Goal: Use online tool/utility: Utilize a website feature to perform a specific function

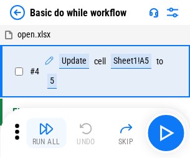
click at [46, 133] on img "button" at bounding box center [46, 128] width 15 height 15
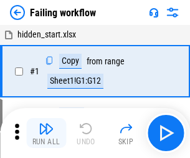
click at [46, 133] on img "button" at bounding box center [46, 128] width 15 height 15
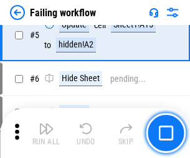
scroll to position [265, 0]
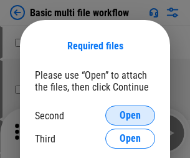
click at [130, 115] on span "Open" at bounding box center [130, 115] width 21 height 10
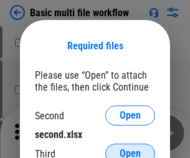
click at [130, 149] on span "Open" at bounding box center [130, 154] width 21 height 10
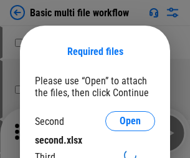
scroll to position [6, 0]
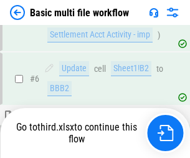
scroll to position [344, 0]
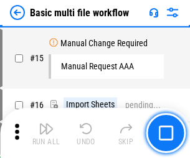
click at [46, 133] on img "button" at bounding box center [46, 128] width 15 height 15
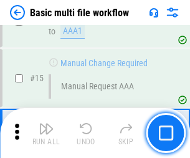
scroll to position [831, 0]
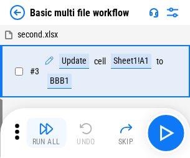
click at [46, 133] on img "button" at bounding box center [46, 128] width 15 height 15
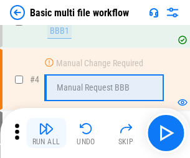
click at [46, 133] on img "button" at bounding box center [46, 128] width 15 height 15
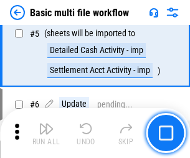
click at [46, 133] on img "button" at bounding box center [46, 128] width 15 height 15
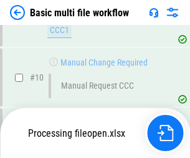
scroll to position [585, 0]
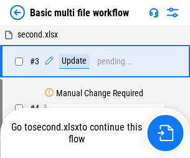
scroll to position [51, 0]
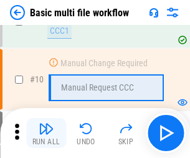
click at [46, 133] on img "button" at bounding box center [46, 128] width 15 height 15
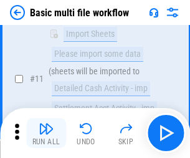
click at [46, 133] on img "button" at bounding box center [46, 128] width 15 height 15
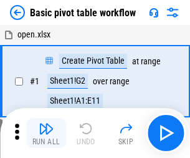
click at [46, 133] on img "button" at bounding box center [46, 128] width 15 height 15
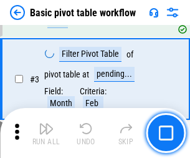
scroll to position [299, 0]
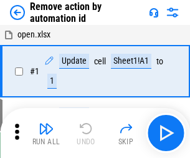
scroll to position [46, 0]
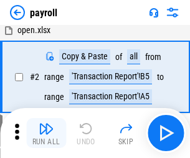
click at [46, 133] on img "button" at bounding box center [46, 128] width 15 height 15
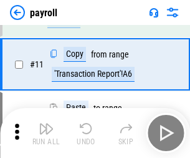
scroll to position [90, 0]
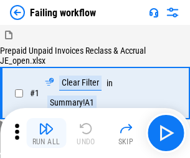
click at [46, 133] on img "button" at bounding box center [46, 128] width 15 height 15
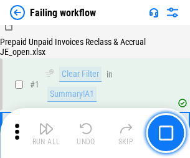
scroll to position [202, 0]
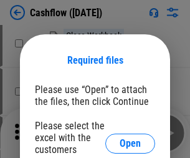
scroll to position [136, 0]
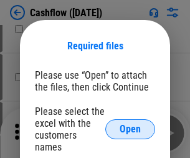
click at [130, 124] on span "Open" at bounding box center [130, 129] width 21 height 10
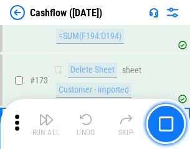
scroll to position [1321, 0]
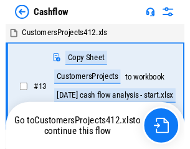
scroll to position [14, 0]
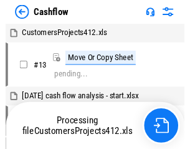
scroll to position [14, 0]
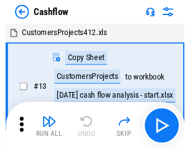
scroll to position [14, 0]
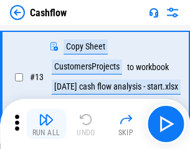
click at [46, 124] on img "button" at bounding box center [46, 119] width 15 height 15
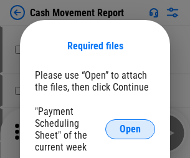
click at [130, 129] on span "Open" at bounding box center [130, 129] width 21 height 10
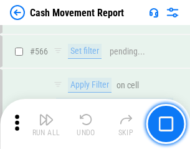
scroll to position [5720, 0]
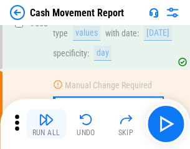
click at [46, 124] on img "button" at bounding box center [46, 119] width 15 height 15
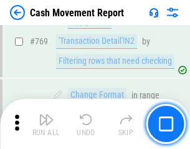
scroll to position [6935, 0]
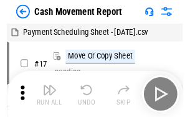
scroll to position [22, 0]
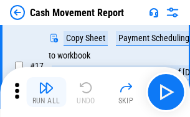
click at [46, 92] on img "button" at bounding box center [46, 88] width 15 height 15
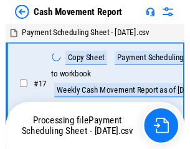
scroll to position [7, 0]
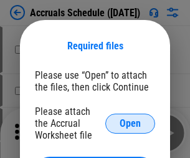
click at [130, 123] on span "Open" at bounding box center [130, 124] width 21 height 10
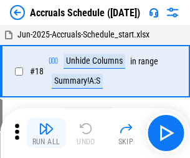
click at [46, 133] on img "button" at bounding box center [46, 128] width 15 height 15
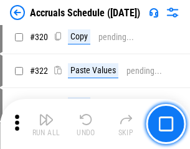
scroll to position [2322, 0]
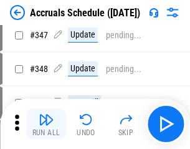
click at [46, 124] on img "button" at bounding box center [46, 119] width 15 height 15
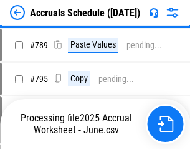
scroll to position [5243, 0]
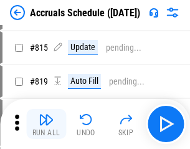
click at [46, 124] on img "button" at bounding box center [46, 119] width 15 height 15
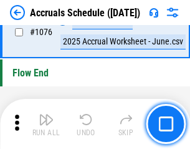
scroll to position [7475, 0]
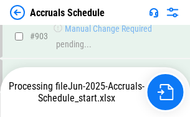
scroll to position [6598, 0]
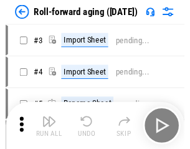
scroll to position [2, 0]
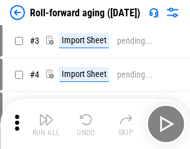
click at [46, 124] on img "button" at bounding box center [46, 119] width 15 height 15
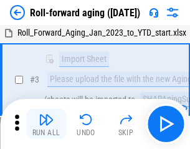
click at [46, 124] on img "button" at bounding box center [46, 119] width 15 height 15
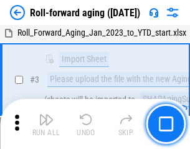
scroll to position [81, 0]
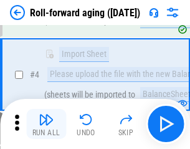
click at [46, 124] on img "button" at bounding box center [46, 119] width 15 height 15
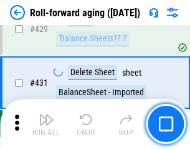
scroll to position [4328, 0]
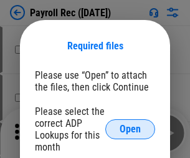
click at [130, 129] on span "Open" at bounding box center [130, 129] width 21 height 10
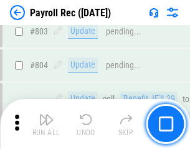
scroll to position [7930, 0]
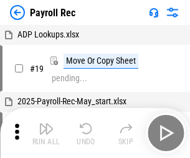
click at [46, 133] on img "button" at bounding box center [46, 128] width 15 height 15
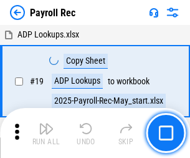
scroll to position [76, 0]
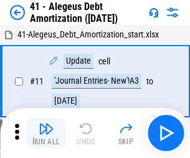
click at [46, 133] on img "button" at bounding box center [46, 128] width 15 height 15
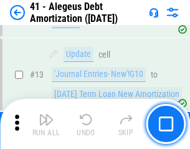
scroll to position [154, 0]
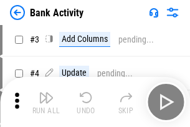
click at [46, 102] on img "button" at bounding box center [46, 97] width 15 height 15
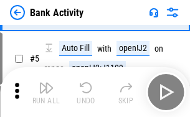
scroll to position [66, 0]
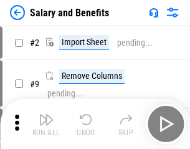
click at [46, 124] on img "button" at bounding box center [46, 119] width 15 height 15
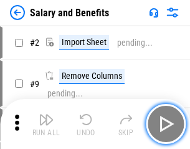
scroll to position [17, 0]
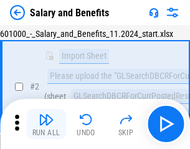
click at [46, 124] on img "button" at bounding box center [46, 119] width 15 height 15
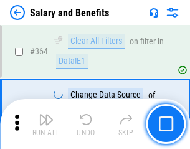
scroll to position [5878, 0]
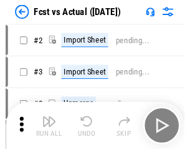
scroll to position [16, 0]
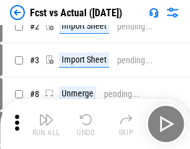
click at [46, 124] on img "button" at bounding box center [46, 119] width 15 height 15
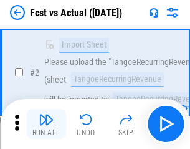
click at [46, 124] on img "button" at bounding box center [46, 119] width 15 height 15
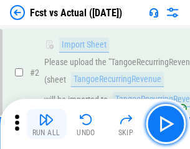
scroll to position [117, 0]
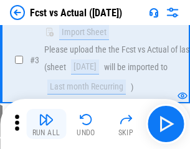
click at [46, 124] on img "button" at bounding box center [46, 119] width 15 height 15
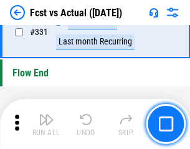
scroll to position [5974, 0]
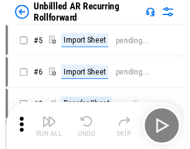
scroll to position [27, 0]
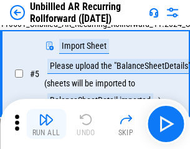
click at [46, 124] on img "button" at bounding box center [46, 119] width 15 height 15
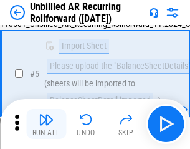
click at [46, 124] on img "button" at bounding box center [46, 119] width 15 height 15
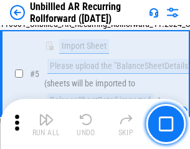
scroll to position [117, 0]
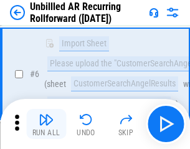
click at [46, 124] on img "button" at bounding box center [46, 119] width 15 height 15
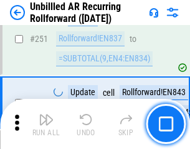
scroll to position [4239, 0]
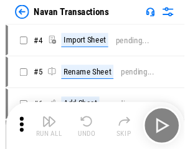
scroll to position [20, 0]
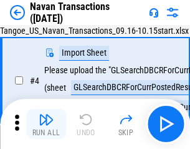
click at [46, 124] on img "button" at bounding box center [46, 119] width 15 height 15
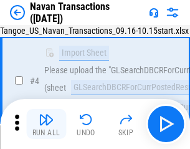
click at [46, 124] on img "button" at bounding box center [46, 119] width 15 height 15
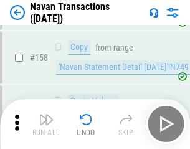
scroll to position [4047, 0]
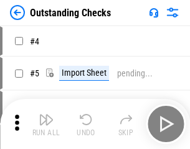
click at [46, 124] on img "button" at bounding box center [46, 119] width 15 height 15
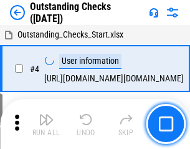
scroll to position [52, 0]
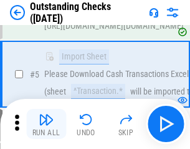
click at [46, 124] on img "button" at bounding box center [46, 119] width 15 height 15
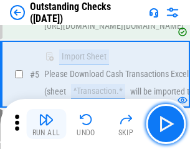
scroll to position [130, 0]
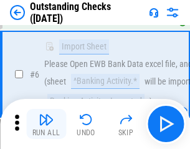
click at [46, 124] on img "button" at bounding box center [46, 119] width 15 height 15
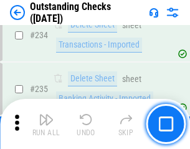
scroll to position [3790, 0]
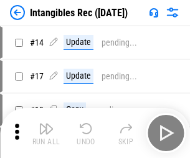
click at [46, 133] on img "button" at bounding box center [46, 128] width 15 height 15
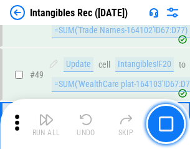
scroll to position [486, 0]
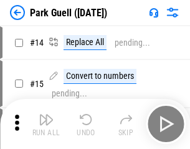
click at [46, 124] on img "button" at bounding box center [46, 119] width 15 height 15
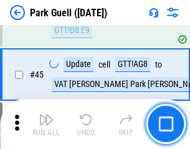
scroll to position [1561, 0]
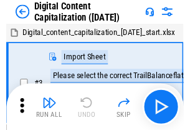
scroll to position [36, 0]
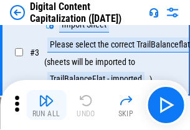
click at [46, 105] on img "button" at bounding box center [46, 100] width 15 height 15
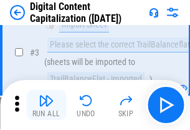
click at [46, 105] on img "button" at bounding box center [46, 100] width 15 height 15
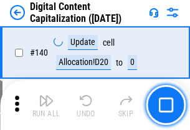
scroll to position [1324, 0]
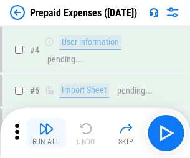
click at [46, 124] on img "button" at bounding box center [46, 128] width 15 height 15
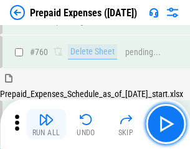
scroll to position [3459, 0]
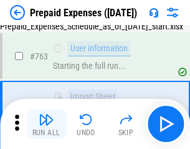
click at [46, 124] on img "button" at bounding box center [46, 119] width 15 height 15
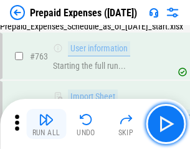
scroll to position [3533, 0]
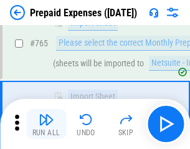
click at [46, 124] on img "button" at bounding box center [46, 119] width 15 height 15
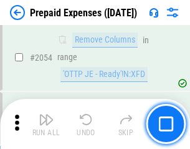
scroll to position [13046, 0]
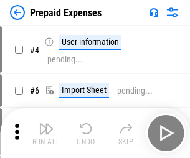
click at [46, 133] on img "button" at bounding box center [46, 128] width 15 height 15
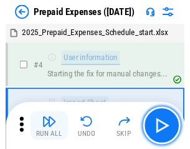
scroll to position [55, 0]
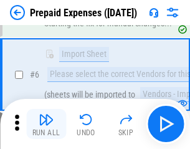
click at [46, 124] on img "button" at bounding box center [46, 119] width 15 height 15
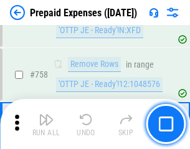
scroll to position [4447, 0]
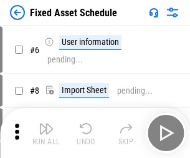
click at [46, 133] on img "button" at bounding box center [46, 128] width 15 height 15
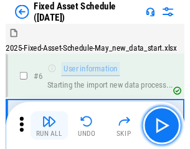
scroll to position [67, 0]
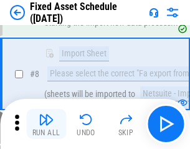
click at [46, 124] on img "button" at bounding box center [46, 119] width 15 height 15
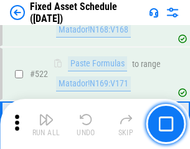
scroll to position [4338, 0]
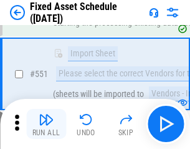
click at [46, 124] on img "button" at bounding box center [46, 119] width 15 height 15
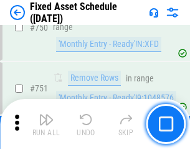
scroll to position [6085, 0]
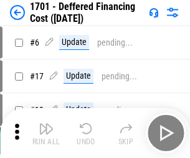
click at [46, 133] on img "button" at bounding box center [46, 128] width 15 height 15
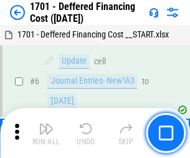
scroll to position [150, 0]
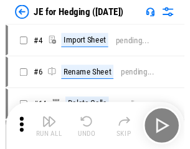
scroll to position [2, 0]
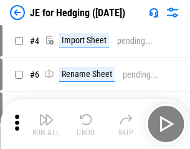
click at [46, 124] on img "button" at bounding box center [46, 119] width 15 height 15
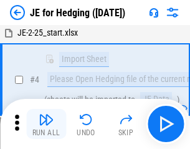
click at [46, 124] on img "button" at bounding box center [46, 119] width 15 height 15
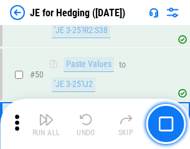
scroll to position [808, 0]
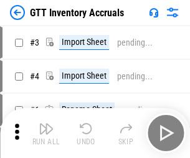
click at [46, 124] on img "button" at bounding box center [46, 128] width 15 height 15
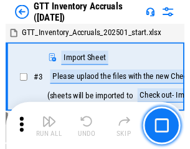
scroll to position [2, 0]
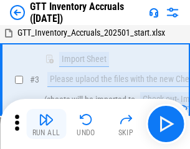
click at [46, 124] on img "button" at bounding box center [46, 119] width 15 height 15
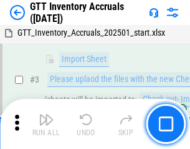
scroll to position [81, 0]
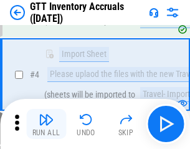
click at [46, 124] on img "button" at bounding box center [46, 119] width 15 height 15
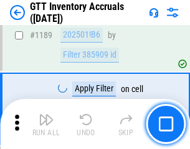
scroll to position [10192, 0]
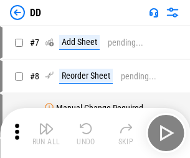
click at [46, 133] on img "button" at bounding box center [46, 128] width 15 height 15
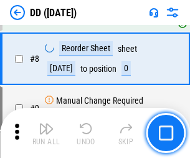
scroll to position [120, 0]
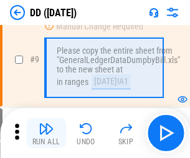
click at [46, 133] on img "button" at bounding box center [46, 128] width 15 height 15
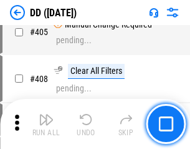
scroll to position [5584, 0]
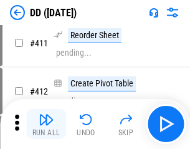
click at [46, 124] on img "button" at bounding box center [46, 119] width 15 height 15
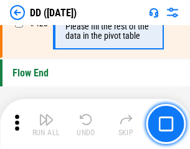
scroll to position [5974, 0]
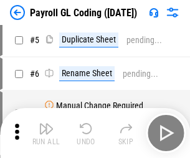
click at [46, 133] on img "button" at bounding box center [46, 128] width 15 height 15
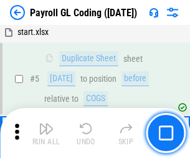
scroll to position [150, 0]
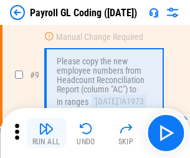
click at [46, 133] on img "button" at bounding box center [46, 128] width 15 height 15
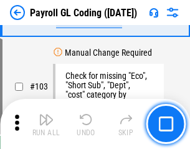
scroll to position [2928, 0]
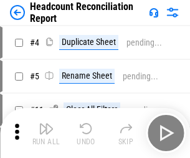
click at [46, 133] on img "button" at bounding box center [46, 128] width 15 height 15
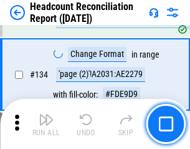
scroll to position [1500, 0]
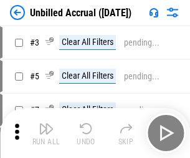
click at [46, 133] on img "button" at bounding box center [46, 128] width 15 height 15
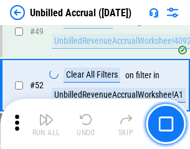
scroll to position [1132, 0]
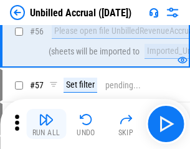
click at [46, 124] on img "button" at bounding box center [46, 119] width 15 height 15
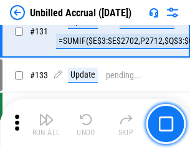
scroll to position [3718, 0]
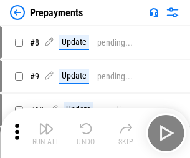
click at [46, 133] on img "button" at bounding box center [46, 128] width 15 height 15
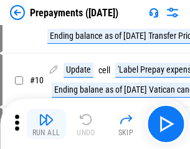
scroll to position [78, 0]
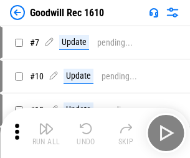
click at [46, 133] on img "button" at bounding box center [46, 128] width 15 height 15
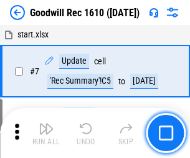
scroll to position [213, 0]
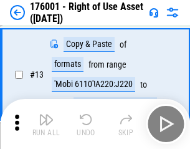
scroll to position [81, 0]
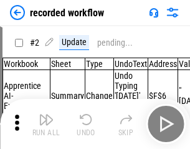
click at [46, 124] on img "button" at bounding box center [46, 119] width 15 height 15
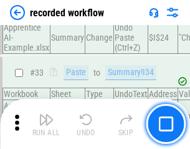
scroll to position [3901, 0]
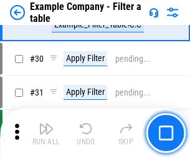
scroll to position [1142, 0]
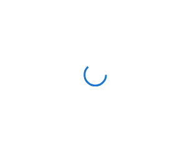
scroll to position [19, 0]
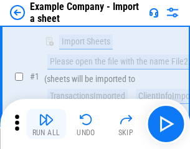
click at [46, 124] on img "button" at bounding box center [46, 119] width 15 height 15
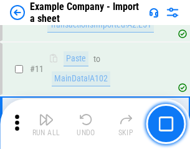
scroll to position [276, 0]
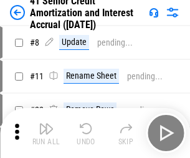
click at [46, 124] on img "button" at bounding box center [46, 128] width 15 height 15
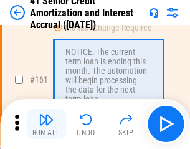
click at [46, 124] on img "button" at bounding box center [46, 119] width 15 height 15
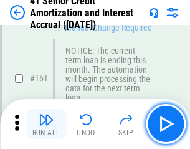
scroll to position [1335, 0]
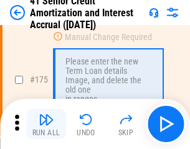
click at [46, 124] on img "button" at bounding box center [46, 119] width 15 height 15
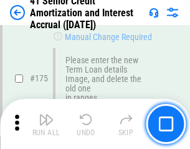
scroll to position [1462, 0]
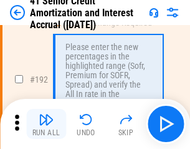
click at [46, 124] on img "button" at bounding box center [46, 119] width 15 height 15
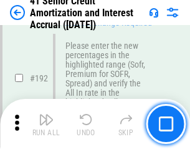
scroll to position [1593, 0]
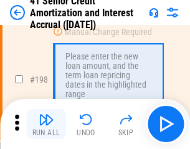
click at [46, 124] on img "button" at bounding box center [46, 119] width 15 height 15
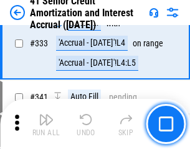
scroll to position [3188, 0]
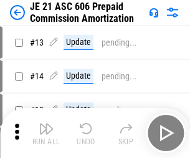
click at [46, 124] on img "button" at bounding box center [46, 128] width 15 height 15
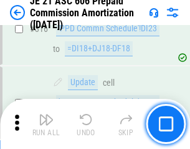
scroll to position [2330, 0]
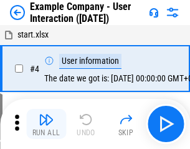
click at [46, 124] on img "button" at bounding box center [46, 119] width 15 height 15
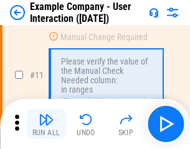
click at [46, 124] on img "button" at bounding box center [46, 119] width 15 height 15
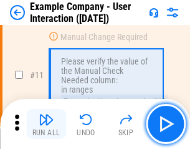
scroll to position [270, 0]
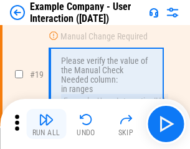
click at [46, 124] on img "button" at bounding box center [46, 119] width 15 height 15
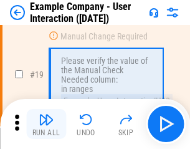
click at [46, 124] on img "button" at bounding box center [46, 119] width 15 height 15
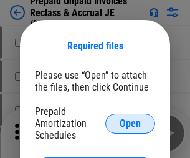
click at [130, 123] on span "Open" at bounding box center [130, 124] width 21 height 10
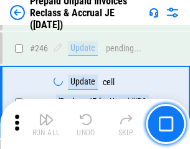
scroll to position [1685, 0]
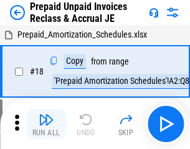
click at [46, 124] on img "button" at bounding box center [46, 119] width 15 height 15
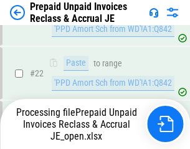
scroll to position [939, 0]
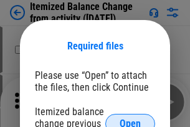
click at [130, 119] on span "Open" at bounding box center [130, 124] width 21 height 10
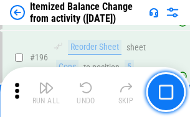
scroll to position [2402, 0]
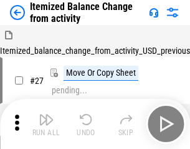
scroll to position [19, 0]
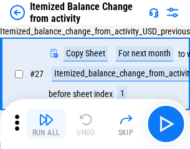
click at [46, 124] on img "button" at bounding box center [46, 119] width 15 height 15
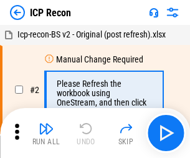
scroll to position [6, 0]
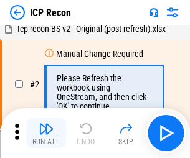
click at [46, 133] on img "button" at bounding box center [46, 128] width 15 height 15
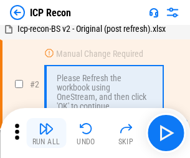
click at [46, 133] on img "button" at bounding box center [46, 128] width 15 height 15
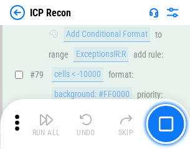
scroll to position [1223, 0]
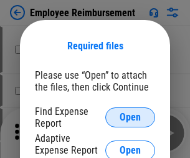
click at [130, 117] on span "Open" at bounding box center [130, 117] width 21 height 10
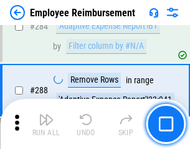
scroll to position [3393, 0]
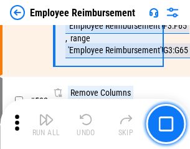
click at [46, 124] on img "button" at bounding box center [46, 119] width 15 height 15
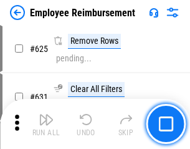
scroll to position [7473, 0]
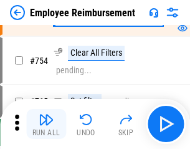
click at [46, 124] on img "button" at bounding box center [46, 119] width 15 height 15
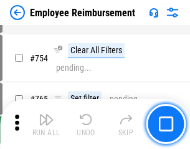
scroll to position [8757, 0]
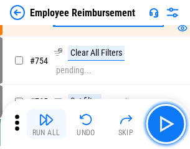
click at [46, 124] on img "button" at bounding box center [46, 119] width 15 height 15
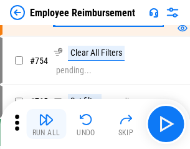
click at [46, 124] on img "button" at bounding box center [46, 119] width 15 height 15
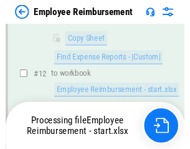
scroll to position [254, 0]
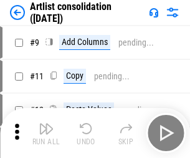
click at [46, 133] on img "button" at bounding box center [46, 128] width 15 height 15
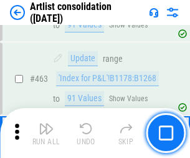
scroll to position [5465, 0]
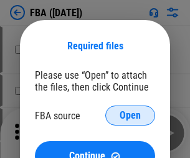
click at [130, 115] on span "Open" at bounding box center [130, 115] width 21 height 10
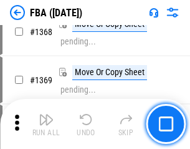
scroll to position [13404, 0]
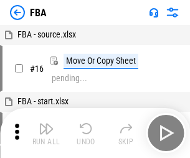
scroll to position [12, 0]
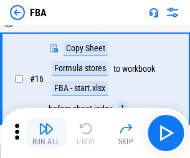
click at [46, 133] on img "button" at bounding box center [46, 128] width 15 height 15
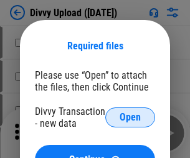
click at [130, 117] on span "Open" at bounding box center [130, 117] width 21 height 10
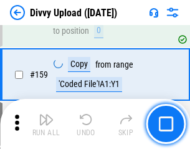
scroll to position [1292, 0]
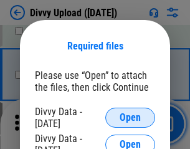
click at [130, 117] on span "Open" at bounding box center [130, 117] width 21 height 10
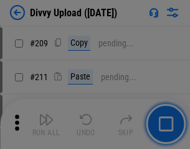
scroll to position [2120, 0]
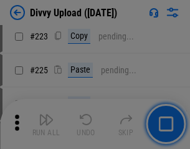
scroll to position [2491, 0]
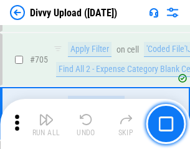
scroll to position [8538, 0]
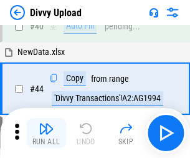
click at [46, 133] on img "button" at bounding box center [46, 128] width 15 height 15
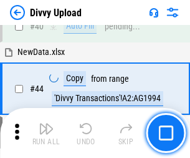
scroll to position [137, 0]
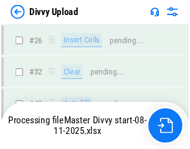
scroll to position [1292, 0]
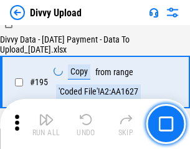
scroll to position [1744, 0]
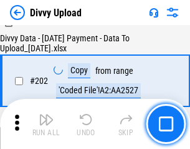
scroll to position [2020, 0]
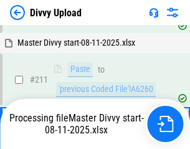
scroll to position [2358, 0]
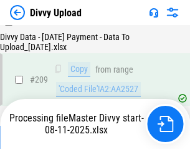
scroll to position [2295, 0]
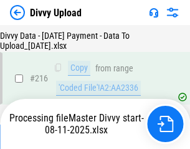
scroll to position [2570, 0]
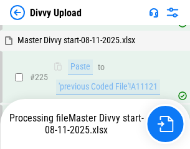
scroll to position [2963, 0]
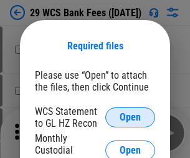
click at [130, 117] on span "Open" at bounding box center [130, 117] width 21 height 10
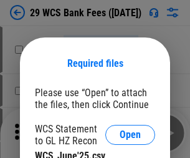
scroll to position [17, 0]
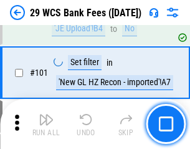
scroll to position [1216, 0]
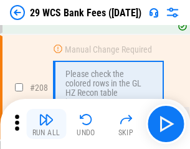
click at [46, 124] on img "button" at bounding box center [46, 119] width 15 height 15
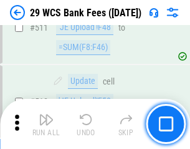
scroll to position [6280, 0]
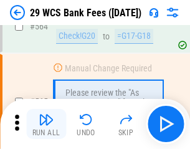
click at [46, 124] on img "button" at bounding box center [46, 119] width 15 height 15
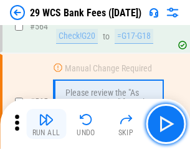
scroll to position [6750, 0]
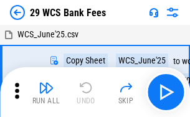
scroll to position [22, 0]
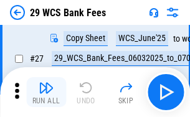
click at [46, 92] on img "button" at bounding box center [46, 88] width 15 height 15
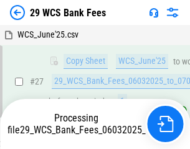
scroll to position [249, 0]
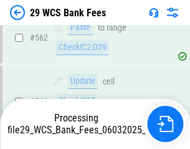
scroll to position [6736, 0]
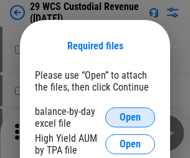
click at [130, 117] on span "Open" at bounding box center [130, 117] width 21 height 10
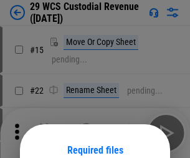
scroll to position [104, 0]
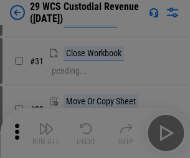
scroll to position [268, 0]
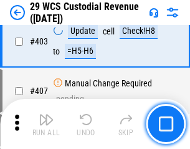
scroll to position [5781, 0]
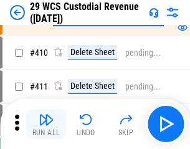
click at [46, 124] on img "button" at bounding box center [46, 119] width 15 height 15
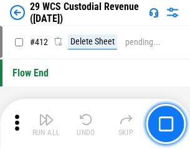
scroll to position [5961, 0]
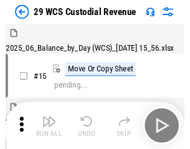
scroll to position [30, 0]
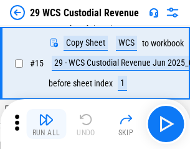
click at [46, 124] on img "button" at bounding box center [46, 119] width 15 height 15
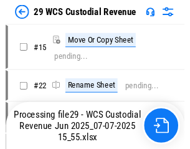
scroll to position [23, 0]
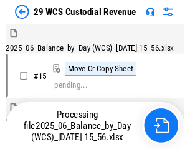
scroll to position [30, 0]
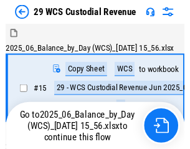
scroll to position [23, 0]
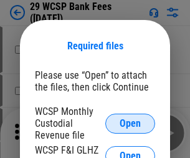
click at [130, 123] on span "Open" at bounding box center [130, 124] width 21 height 10
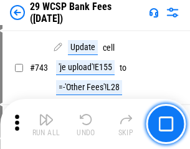
scroll to position [6290, 0]
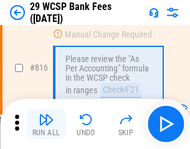
click at [46, 124] on img "button" at bounding box center [46, 119] width 15 height 15
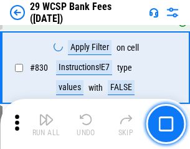
scroll to position [7919, 0]
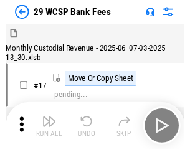
scroll to position [30, 0]
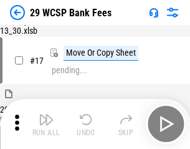
click at [46, 124] on img "button" at bounding box center [46, 119] width 15 height 15
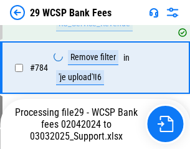
scroll to position [7557, 0]
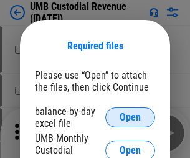
click at [130, 117] on span "Open" at bounding box center [130, 117] width 21 height 10
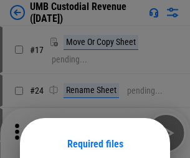
scroll to position [98, 0]
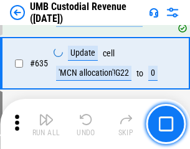
scroll to position [6532, 0]
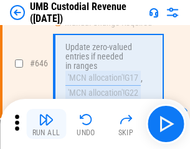
click at [46, 124] on img "button" at bounding box center [46, 119] width 15 height 15
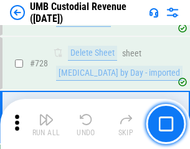
scroll to position [7699, 0]
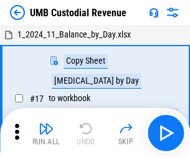
scroll to position [9, 0]
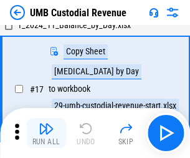
click at [46, 133] on img "button" at bounding box center [46, 128] width 15 height 15
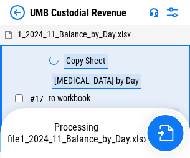
scroll to position [9, 0]
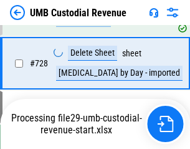
scroll to position [7671, 0]
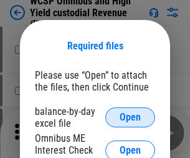
click at [130, 117] on span "Open" at bounding box center [130, 117] width 21 height 10
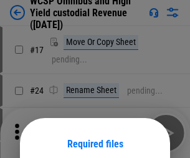
scroll to position [98, 0]
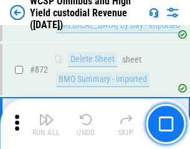
scroll to position [10563, 0]
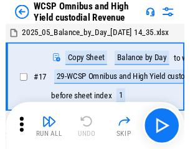
scroll to position [7, 0]
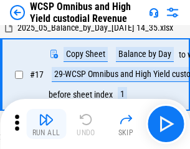
click at [46, 124] on img "button" at bounding box center [46, 119] width 15 height 15
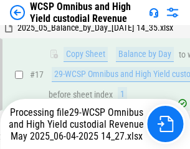
scroll to position [196, 0]
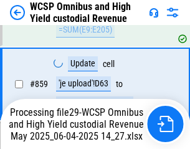
scroll to position [10535, 0]
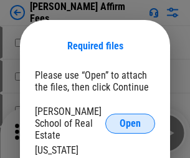
click at [130, 119] on span "Open" at bounding box center [130, 124] width 21 height 10
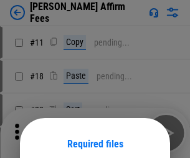
scroll to position [98, 0]
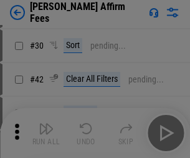
scroll to position [254, 0]
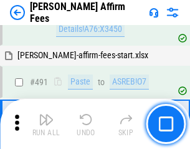
scroll to position [3394, 0]
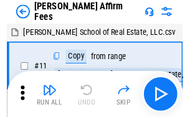
scroll to position [12, 0]
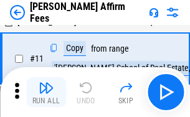
click at [46, 92] on img "button" at bounding box center [46, 88] width 15 height 15
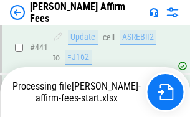
scroll to position [3273, 0]
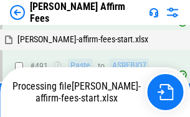
scroll to position [3346, 0]
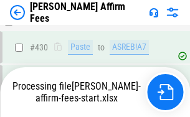
scroll to position [3273, 0]
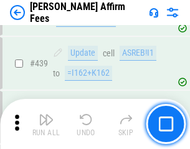
scroll to position [3258, 0]
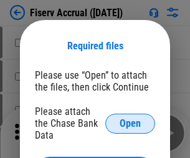
click at [130, 119] on span "Open" at bounding box center [130, 124] width 21 height 10
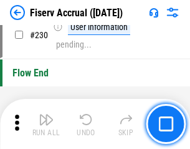
scroll to position [3955, 0]
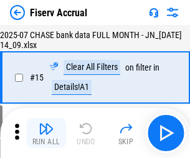
click at [46, 133] on img "button" at bounding box center [46, 128] width 15 height 15
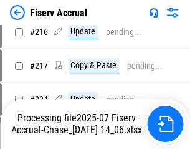
scroll to position [3788, 0]
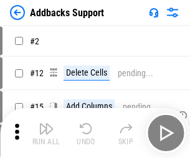
click at [46, 124] on img "button" at bounding box center [46, 128] width 15 height 15
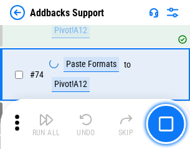
scroll to position [909, 0]
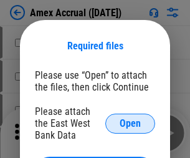
click at [130, 123] on span "Open" at bounding box center [130, 124] width 21 height 10
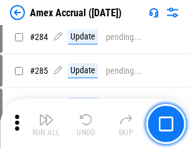
scroll to position [3417, 0]
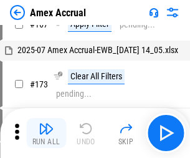
click at [46, 133] on img "button" at bounding box center [46, 128] width 15 height 15
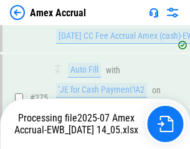
scroll to position [3720, 0]
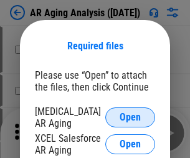
click at [130, 115] on span "Open" at bounding box center [130, 117] width 21 height 10
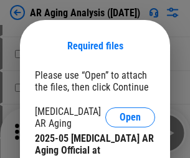
scroll to position [376, 0]
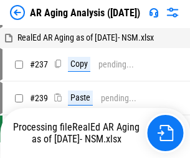
scroll to position [12, 0]
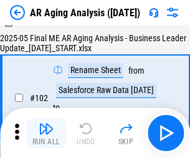
click at [46, 133] on img "button" at bounding box center [46, 128] width 15 height 15
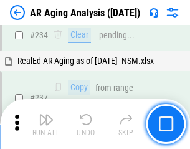
scroll to position [1935, 0]
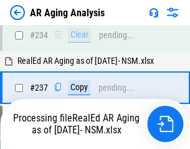
scroll to position [1920, 0]
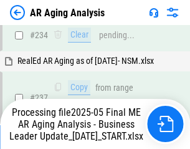
scroll to position [1920, 0]
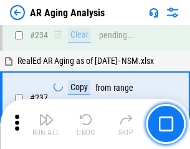
scroll to position [1920, 0]
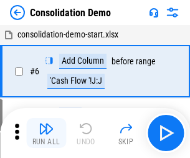
click at [46, 133] on img "button" at bounding box center [46, 128] width 15 height 15
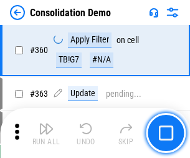
scroll to position [4183, 0]
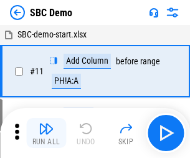
click at [46, 133] on img "button" at bounding box center [46, 128] width 15 height 15
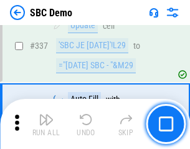
scroll to position [3283, 0]
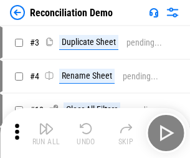
click at [46, 133] on img "button" at bounding box center [46, 128] width 15 height 15
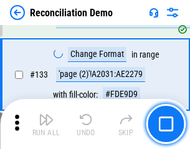
scroll to position [1482, 0]
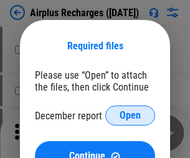
click at [130, 115] on span "Open" at bounding box center [130, 115] width 21 height 10
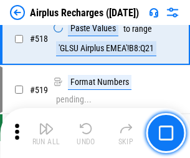
scroll to position [5371, 0]
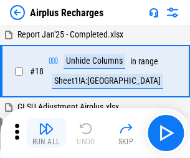
click at [46, 133] on img "button" at bounding box center [46, 128] width 15 height 15
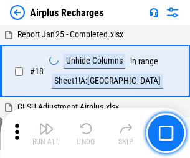
scroll to position [55, 0]
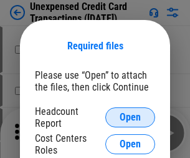
click at [130, 117] on span "Open" at bounding box center [130, 117] width 21 height 10
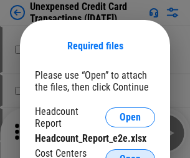
click at [130, 154] on span "Open" at bounding box center [130, 159] width 21 height 10
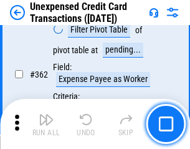
scroll to position [3210, 0]
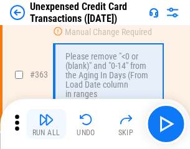
click at [46, 124] on img "button" at bounding box center [46, 119] width 15 height 15
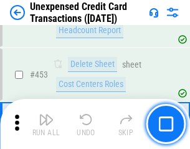
scroll to position [4257, 0]
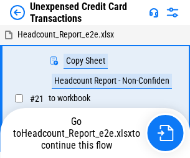
scroll to position [19, 0]
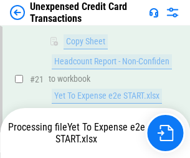
scroll to position [203, 0]
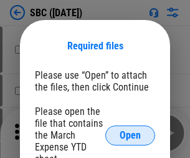
click at [130, 135] on span "Open" at bounding box center [130, 135] width 21 height 10
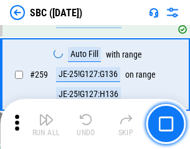
scroll to position [2439, 0]
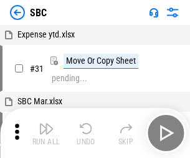
scroll to position [12, 0]
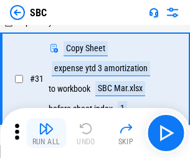
click at [46, 133] on img "button" at bounding box center [46, 128] width 15 height 15
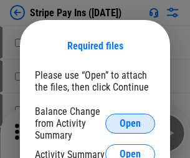
click at [130, 123] on span "Open" at bounding box center [130, 124] width 21 height 10
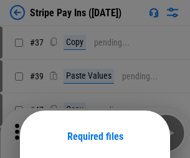
scroll to position [90, 0]
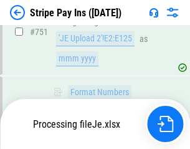
scroll to position [6471, 0]
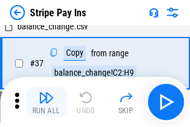
click at [46, 102] on img "button" at bounding box center [46, 97] width 15 height 15
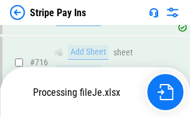
scroll to position [6443, 0]
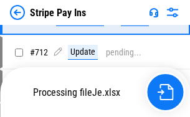
scroll to position [6369, 0]
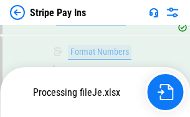
scroll to position [6443, 0]
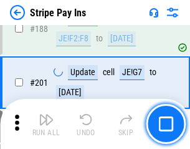
scroll to position [1777, 0]
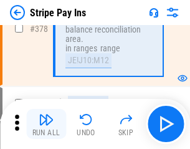
click at [46, 124] on img "button" at bounding box center [46, 119] width 15 height 15
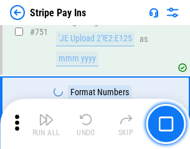
scroll to position [6427, 0]
